Goal: Information Seeking & Learning: Learn about a topic

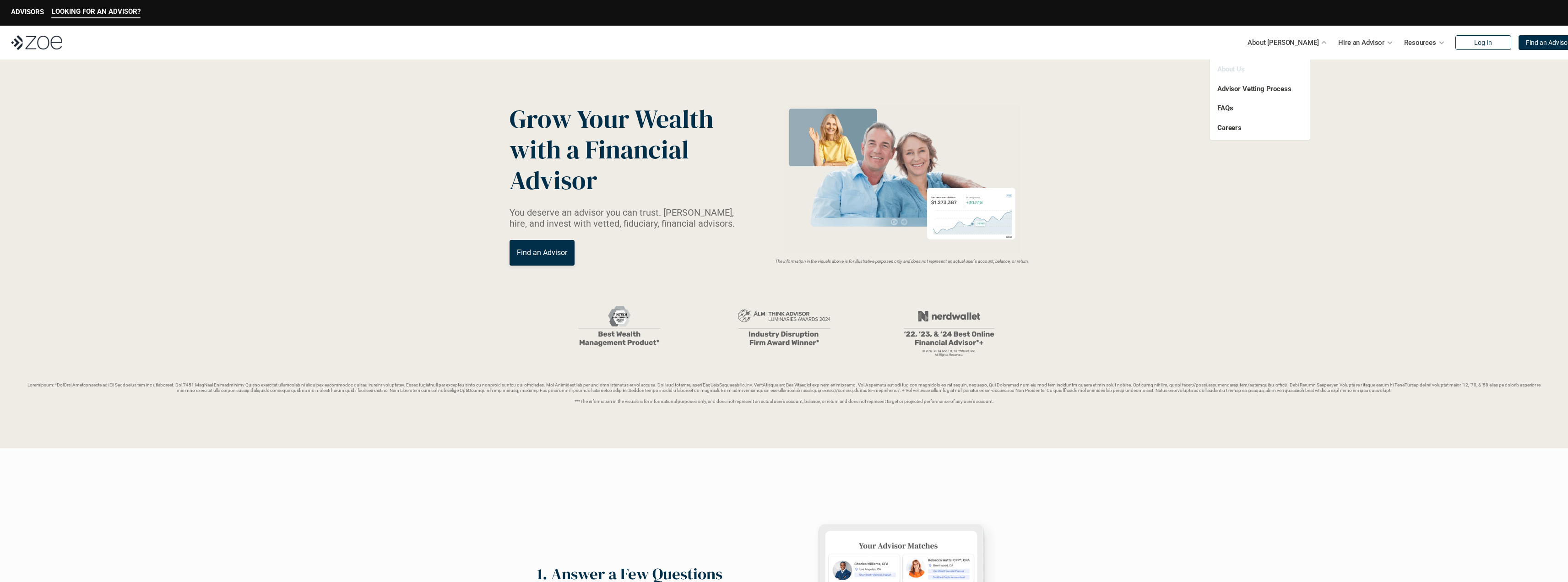
click at [1243, 68] on link "About Us" at bounding box center [1231, 69] width 27 height 8
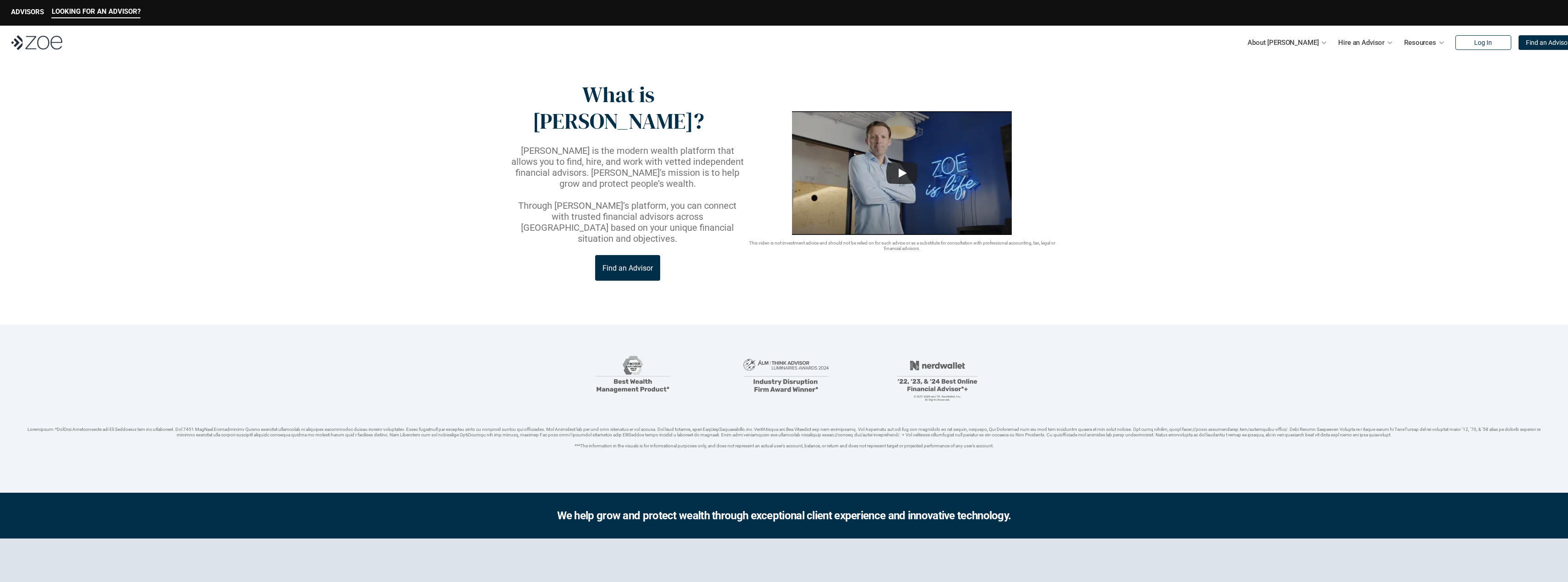
click at [690, 200] on p "Through [PERSON_NAME]’s platform, you can connect with trusted financial adviso…" at bounding box center [627, 221] width 236 height 44
click at [651, 200] on p "Through [PERSON_NAME]’s platform, you can connect with trusted financial adviso…" at bounding box center [627, 221] width 236 height 44
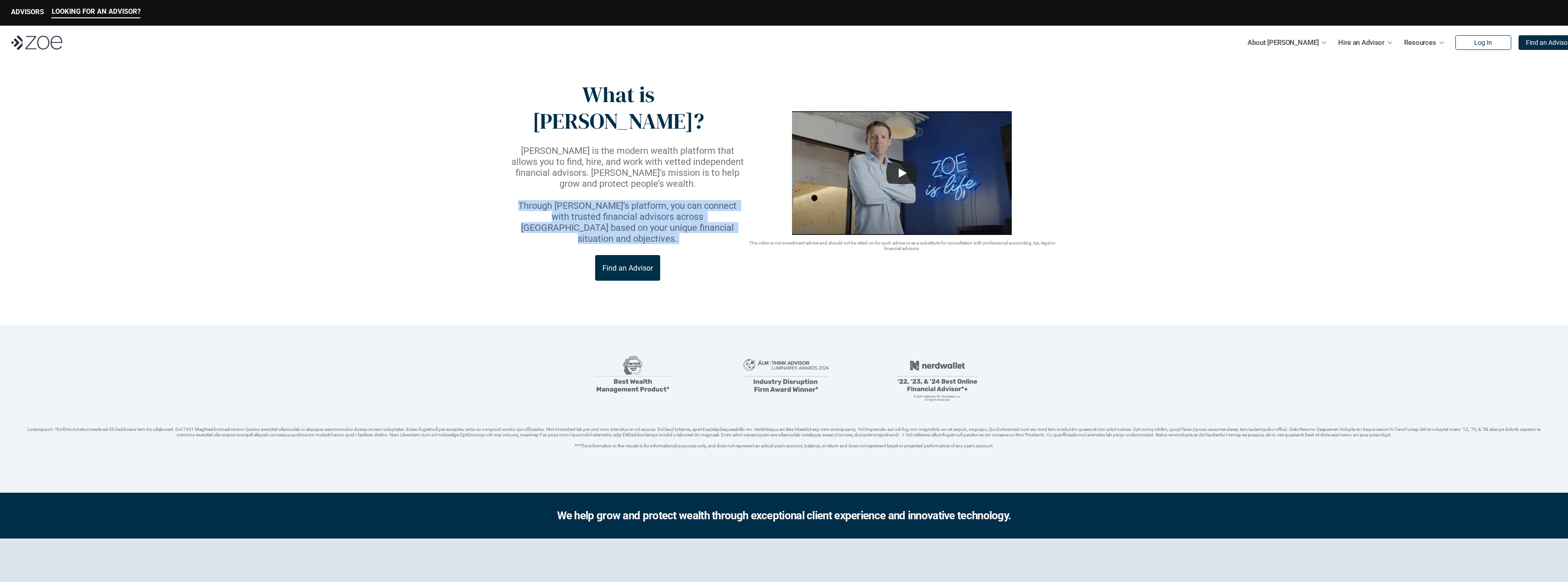
click at [651, 200] on p "Through [PERSON_NAME]’s platform, you can connect with trusted financial adviso…" at bounding box center [627, 221] width 236 height 44
click at [674, 200] on p "Through [PERSON_NAME]’s platform, you can connect with trusted financial adviso…" at bounding box center [627, 221] width 236 height 44
click at [668, 200] on p "Through [PERSON_NAME]’s platform, you can connect with trusted financial adviso…" at bounding box center [627, 221] width 236 height 44
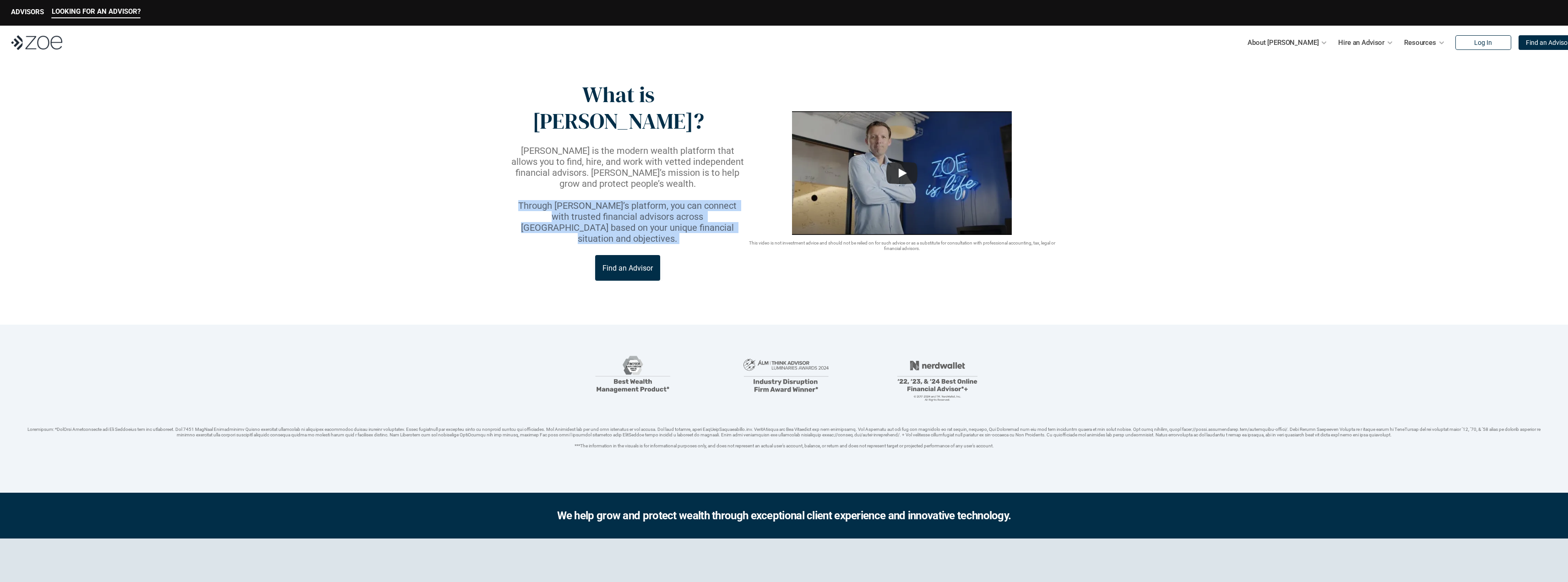
click at [668, 200] on p "Through [PERSON_NAME]’s platform, you can connect with trusted financial adviso…" at bounding box center [627, 221] width 236 height 44
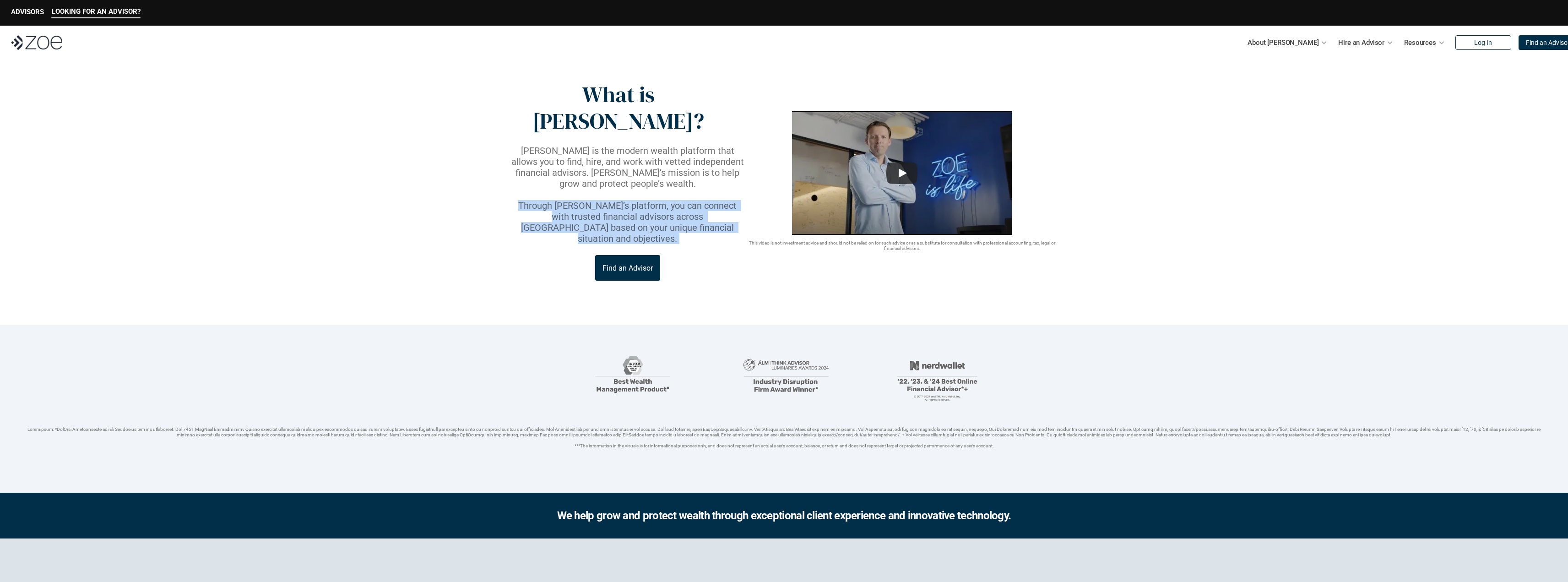
click at [668, 200] on p "Through [PERSON_NAME]’s platform, you can connect with trusted financial adviso…" at bounding box center [627, 221] width 236 height 44
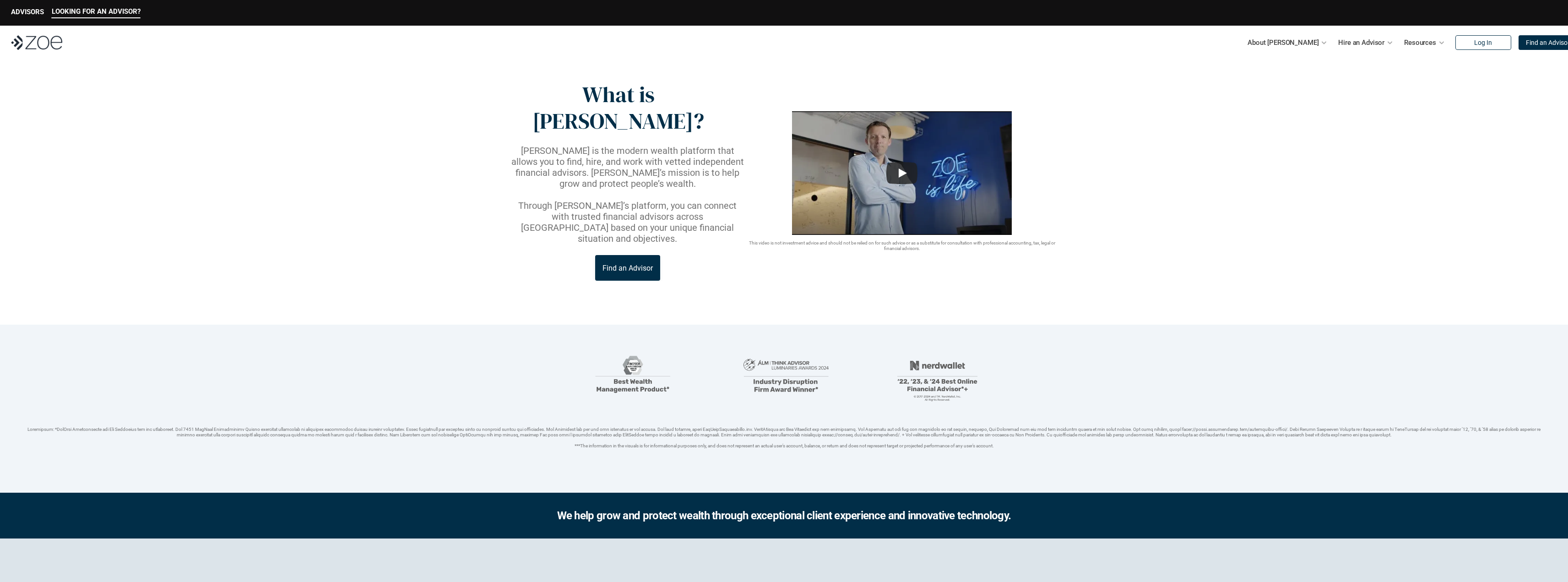
click at [668, 200] on p "Through [PERSON_NAME]’s platform, you can connect with trusted financial adviso…" at bounding box center [627, 221] width 236 height 44
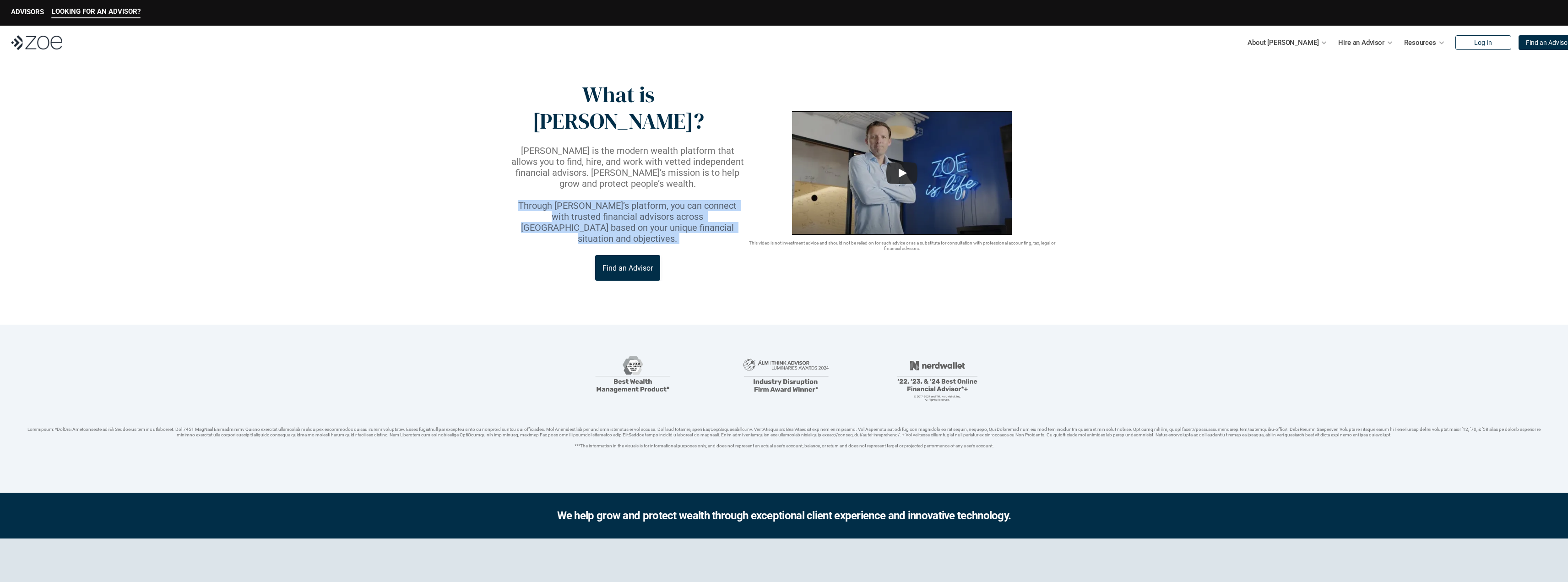
click at [668, 200] on p "Through [PERSON_NAME]’s platform, you can connect with trusted financial adviso…" at bounding box center [627, 221] width 236 height 44
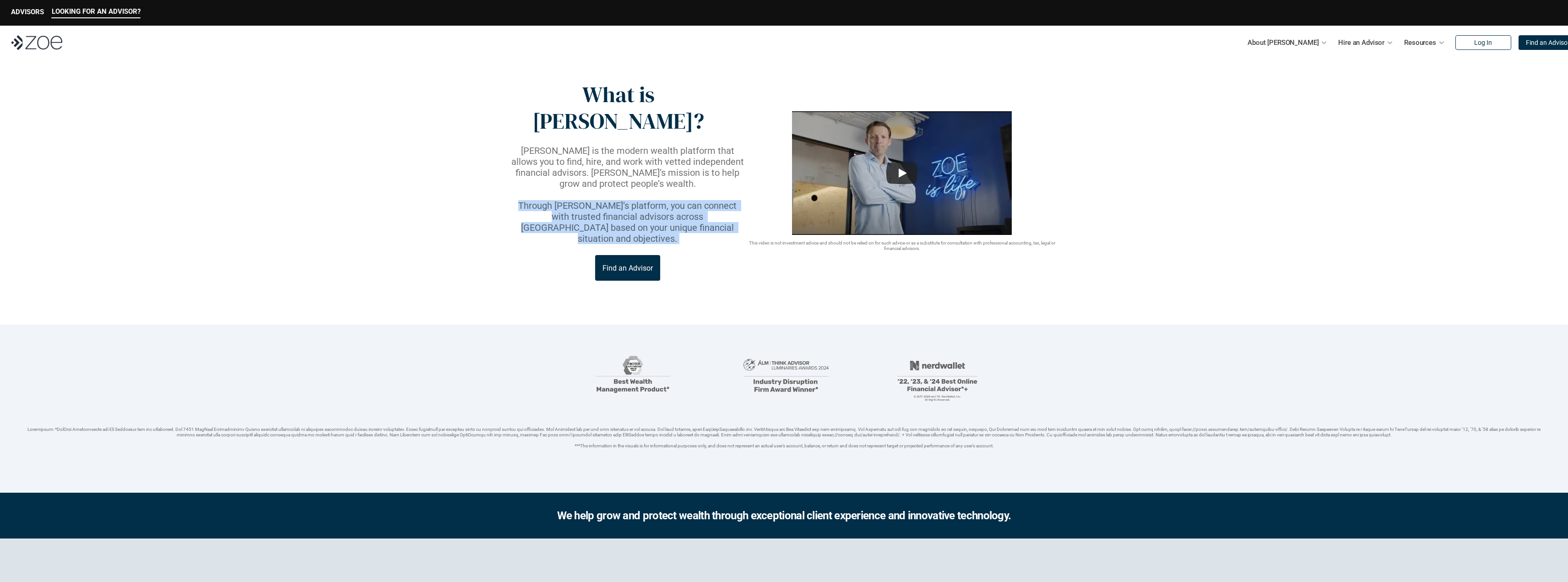
click at [668, 200] on p "Through [PERSON_NAME]’s platform, you can connect with trusted financial adviso…" at bounding box center [627, 221] width 236 height 44
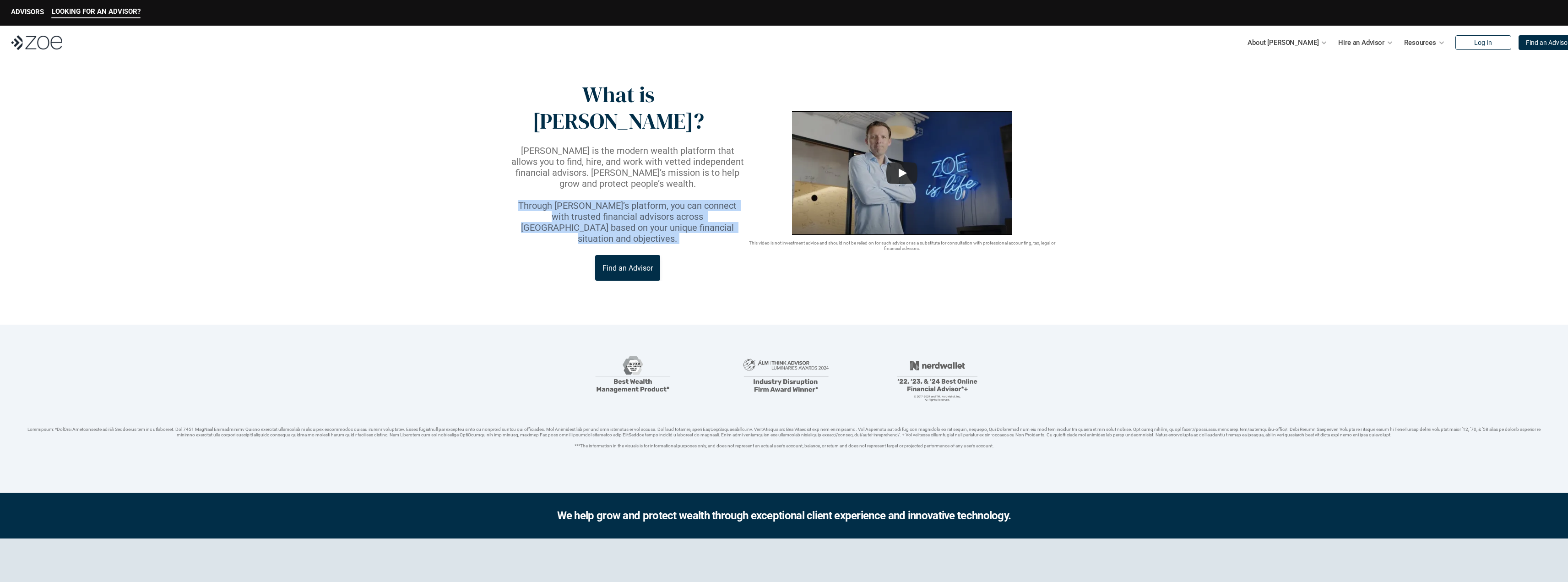
click at [668, 200] on p "Through [PERSON_NAME]’s platform, you can connect with trusted financial adviso…" at bounding box center [627, 221] width 236 height 44
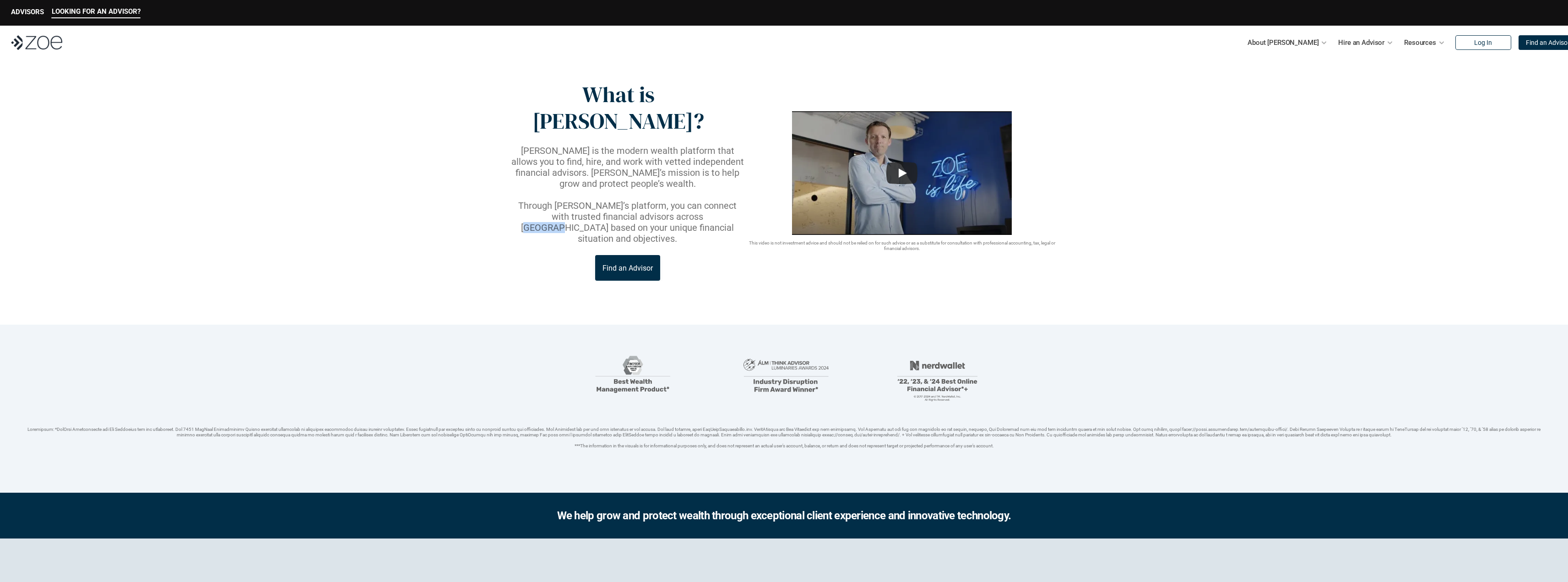
click at [668, 200] on p "Through [PERSON_NAME]’s platform, you can connect with trusted financial adviso…" at bounding box center [627, 221] width 236 height 44
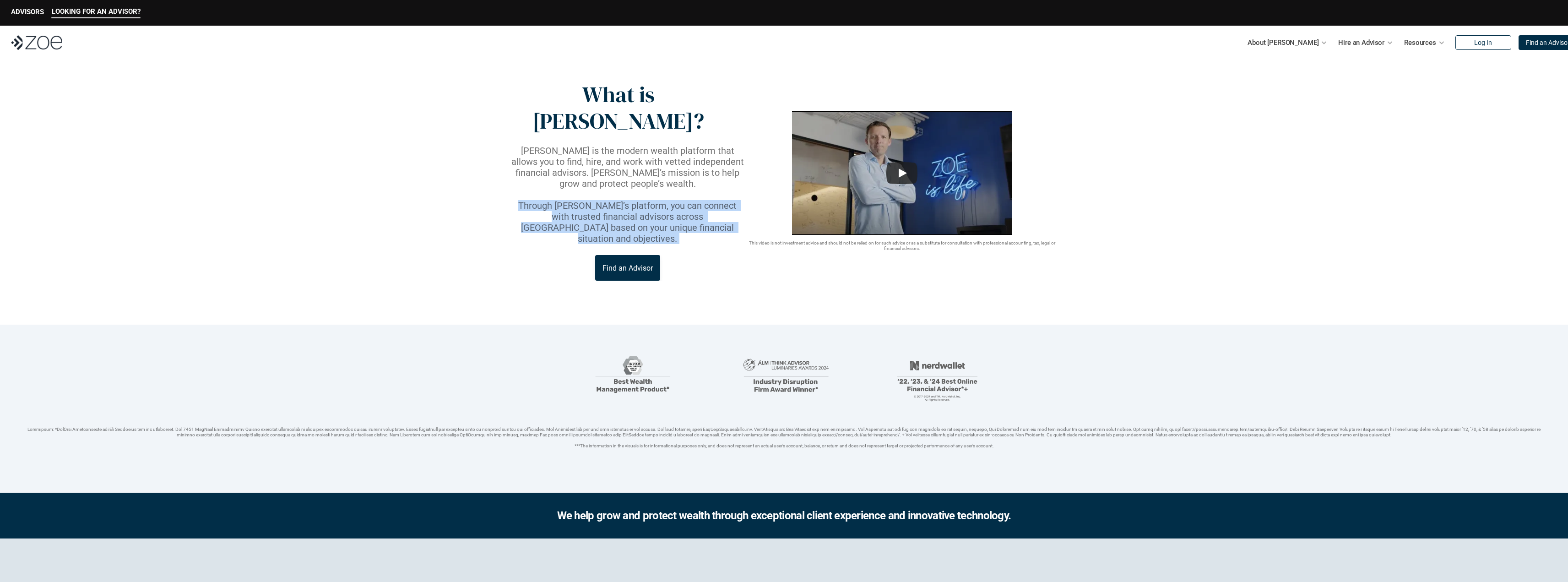
click at [668, 200] on p "Through [PERSON_NAME]’s platform, you can connect with trusted financial adviso…" at bounding box center [627, 221] width 236 height 44
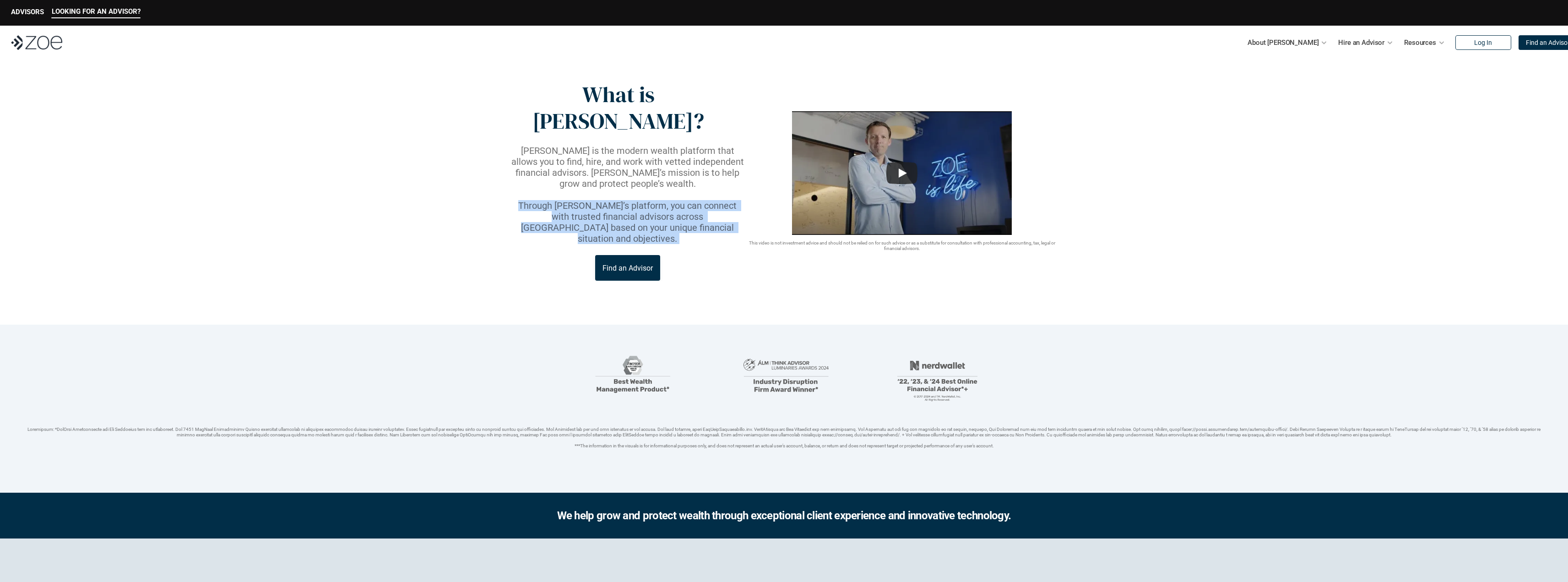
click at [668, 200] on p "Through [PERSON_NAME]’s platform, you can connect with trusted financial adviso…" at bounding box center [627, 221] width 236 height 44
